Goal: Information Seeking & Learning: Check status

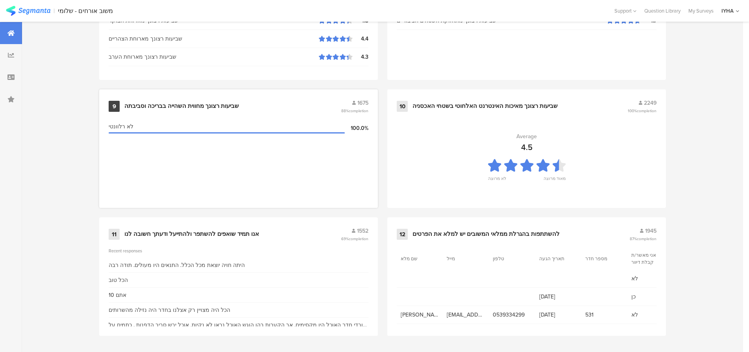
scroll to position [803, 0]
click at [202, 230] on div "אנו תמיד שואפים להשתפר ולהתייעל ודעתך חשובה לנו" at bounding box center [191, 234] width 135 height 8
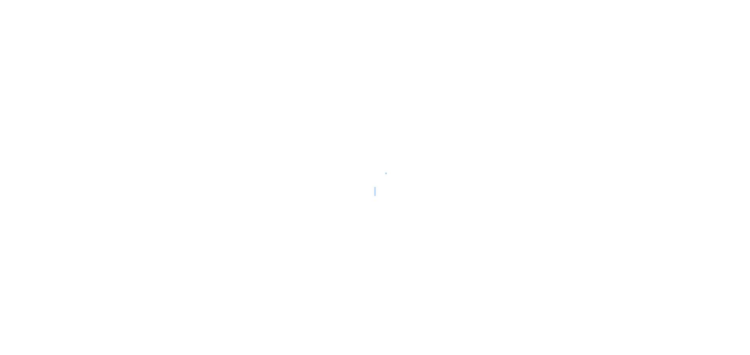
click at [467, 158] on div at bounding box center [375, 177] width 750 height 355
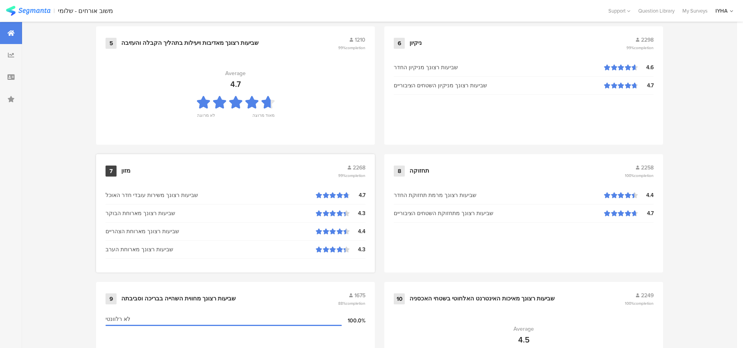
scroll to position [778, 0]
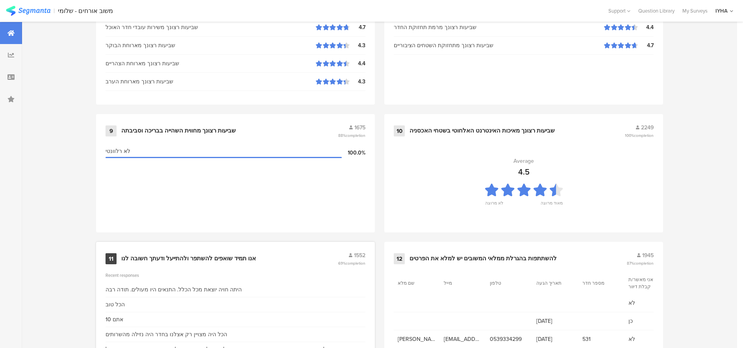
click at [225, 256] on div "אנו תמיד שואפים להשתפר ולהתייעל ודעתך חשובה לנו" at bounding box center [188, 259] width 135 height 8
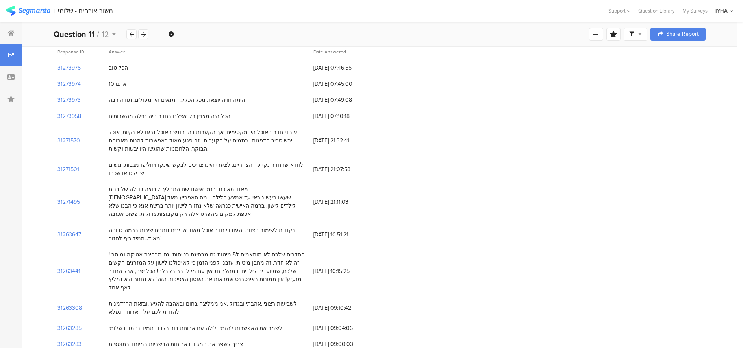
scroll to position [79, 0]
click at [66, 198] on section "31271495" at bounding box center [68, 200] width 22 height 8
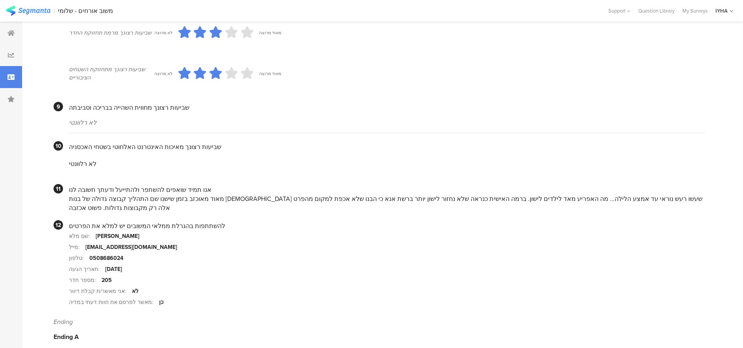
scroll to position [659, 0]
